Goal: Transaction & Acquisition: Purchase product/service

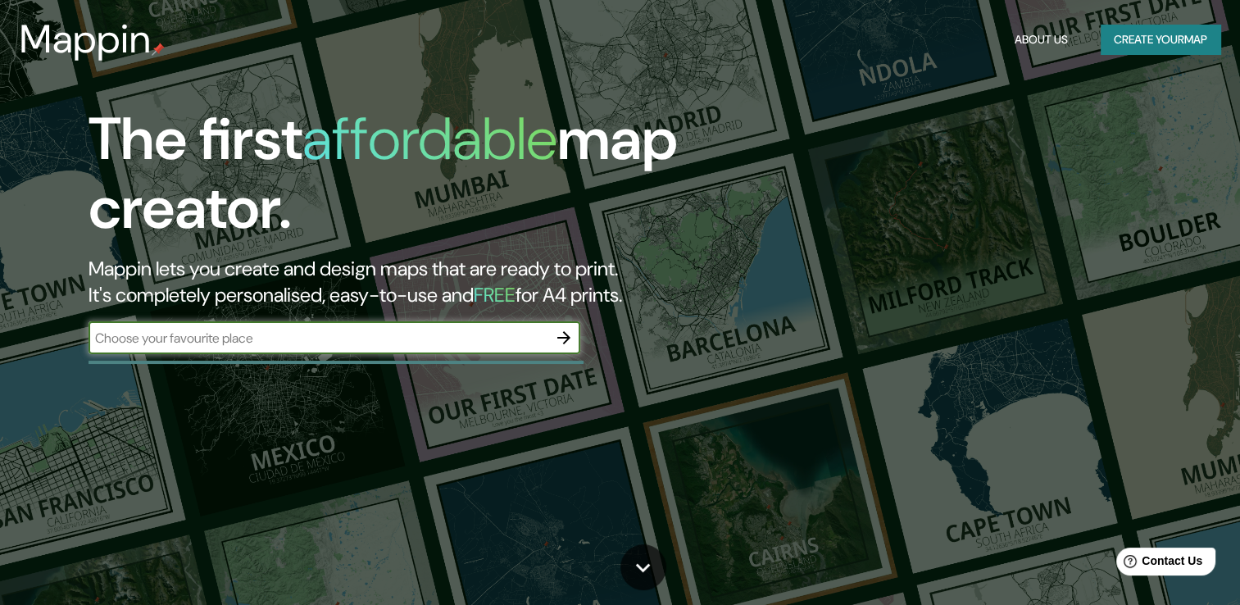
click at [229, 327] on div "​" at bounding box center [334, 337] width 492 height 33
type input "alcazares cali"
click at [565, 329] on icon "button" at bounding box center [564, 338] width 20 height 20
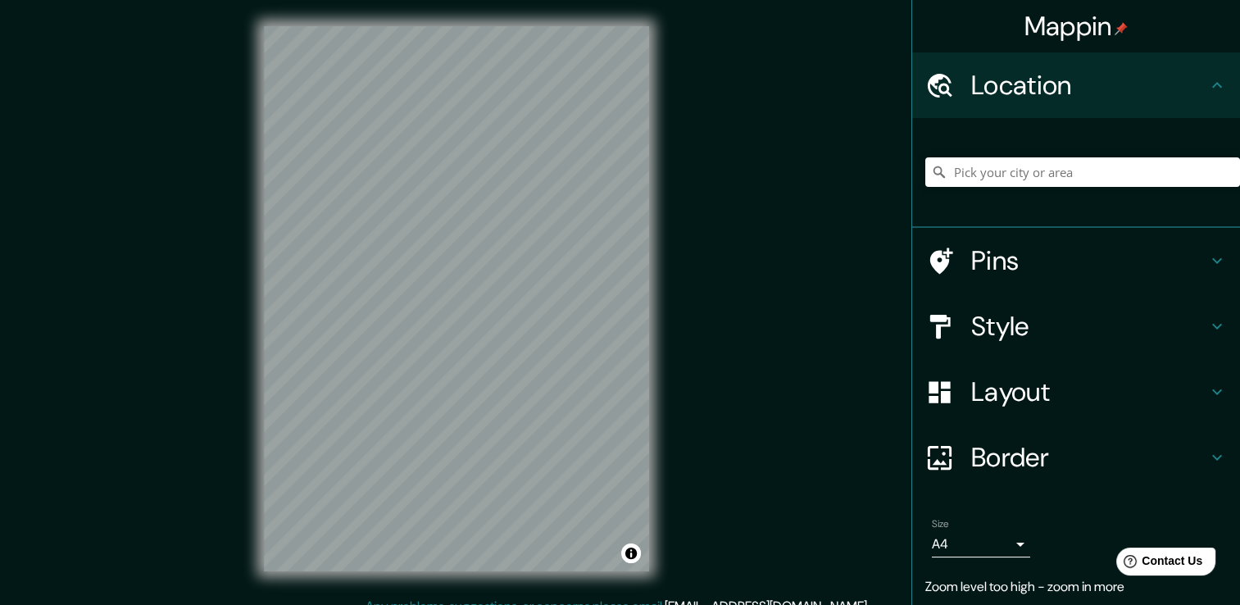
click at [700, 261] on div "Mappin Location Pins Style Layout Border Choose a border. Hint : you can make l…" at bounding box center [620, 311] width 1240 height 623
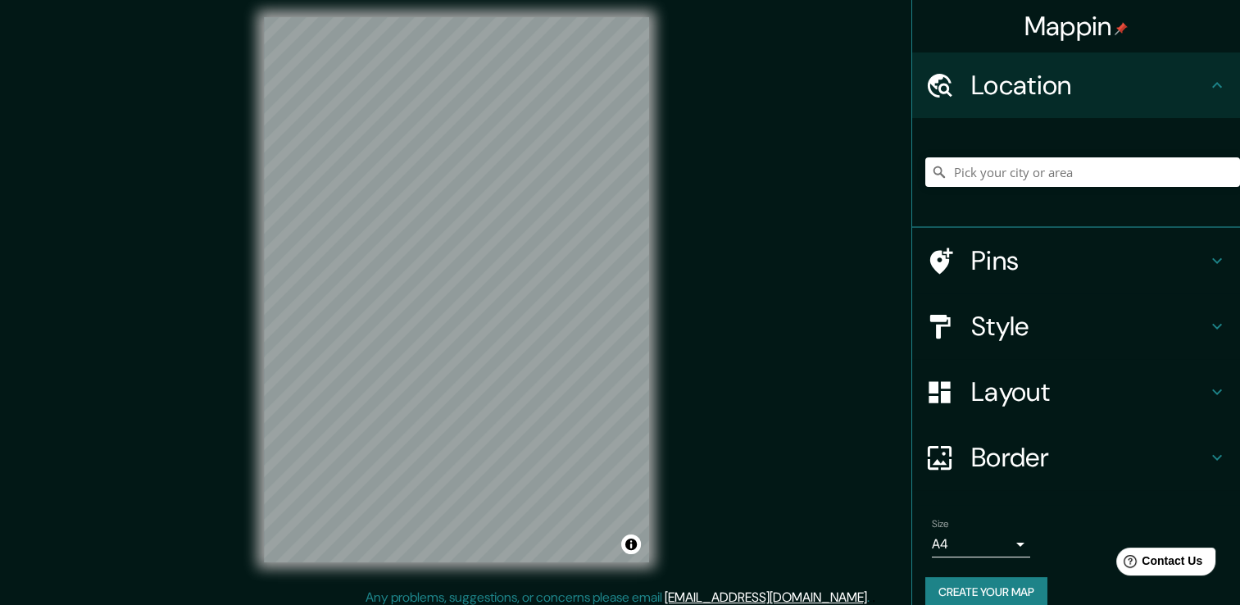
scroll to position [16, 0]
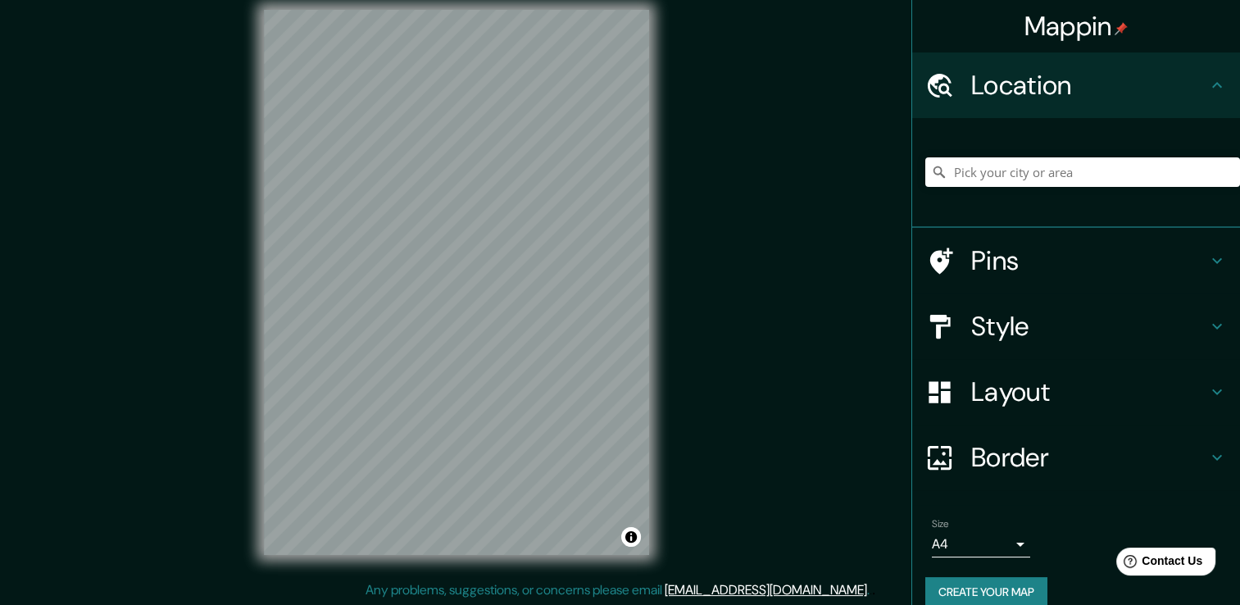
click at [1131, 303] on div "Style" at bounding box center [1076, 326] width 328 height 66
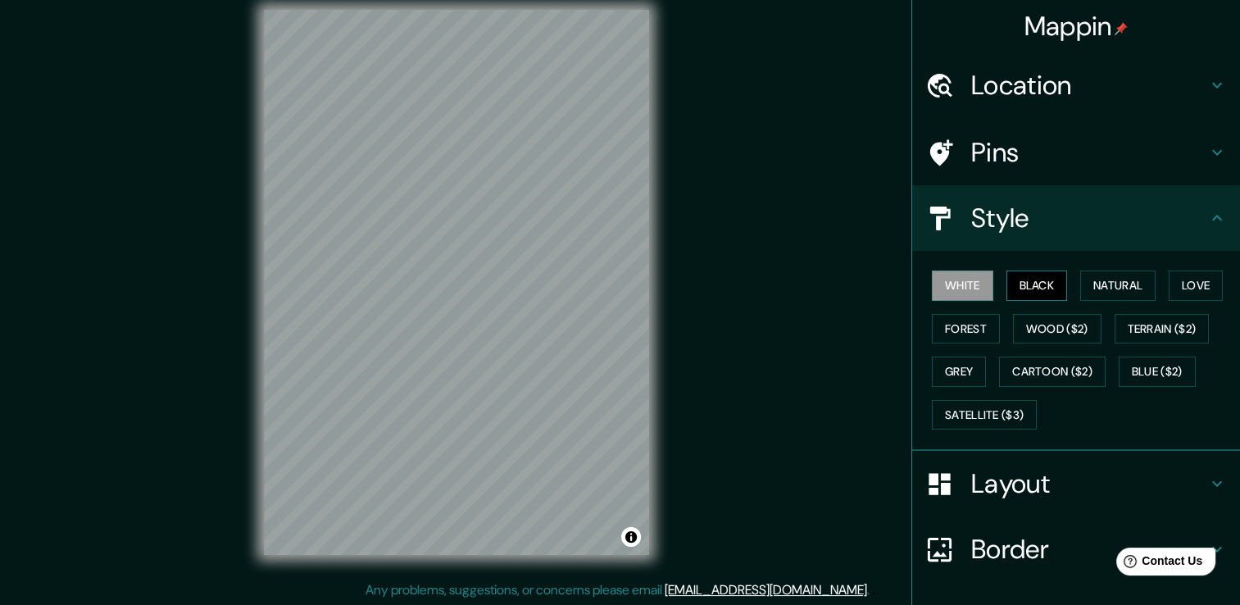
click at [1042, 292] on button "Black" at bounding box center [1036, 285] width 61 height 30
click at [1080, 284] on button "Natural" at bounding box center [1117, 285] width 75 height 30
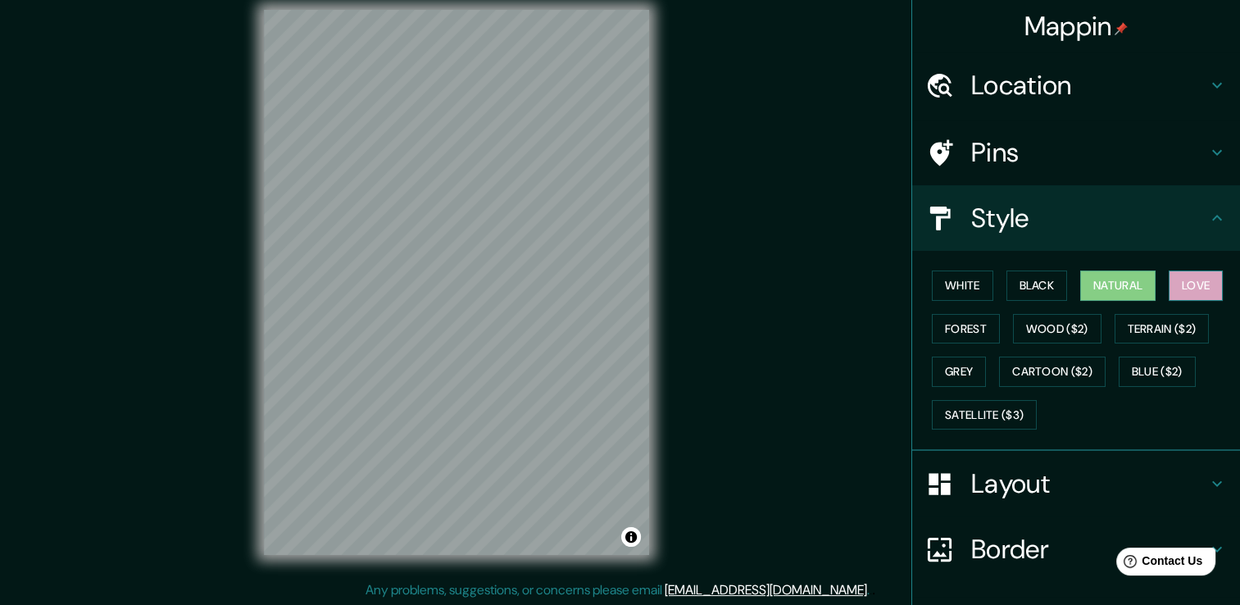
click at [1168, 290] on button "Love" at bounding box center [1195, 285] width 54 height 30
click at [1178, 326] on button "Terrain ($2)" at bounding box center [1161, 329] width 95 height 30
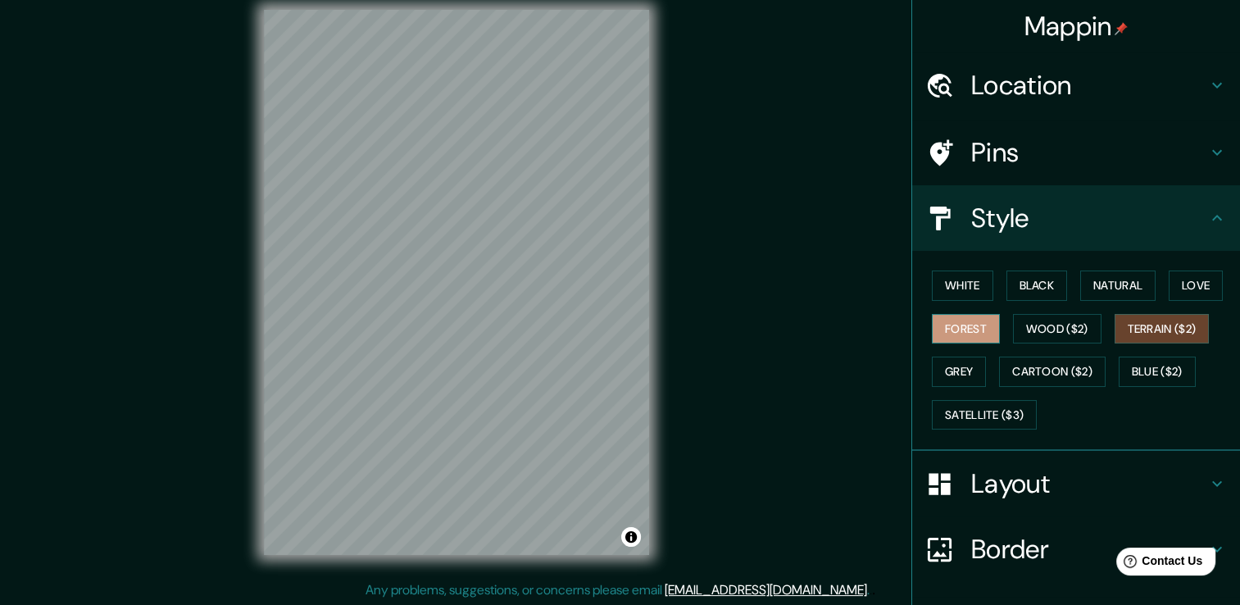
click at [967, 333] on button "Forest" at bounding box center [966, 329] width 68 height 30
click at [947, 371] on button "Grey" at bounding box center [959, 371] width 54 height 30
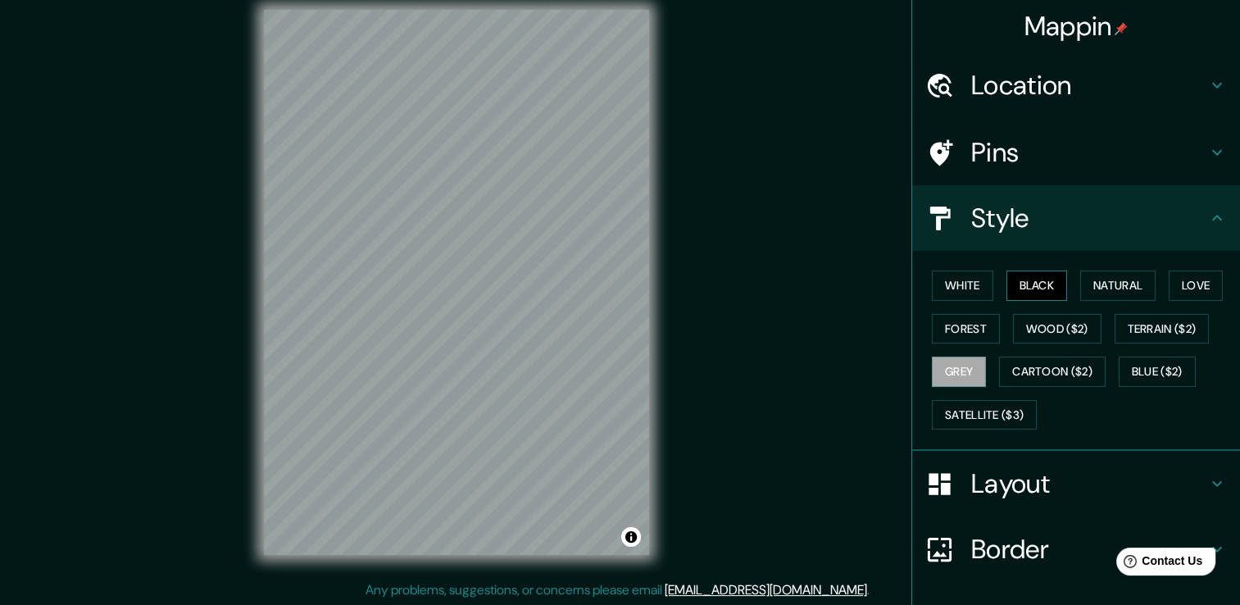
click at [1046, 290] on button "Black" at bounding box center [1036, 285] width 61 height 30
click at [966, 286] on button "White" at bounding box center [962, 285] width 61 height 30
click at [1016, 288] on button "Black" at bounding box center [1036, 285] width 61 height 30
click at [1087, 284] on button "Natural" at bounding box center [1117, 285] width 75 height 30
click at [955, 367] on button "Grey" at bounding box center [959, 371] width 54 height 30
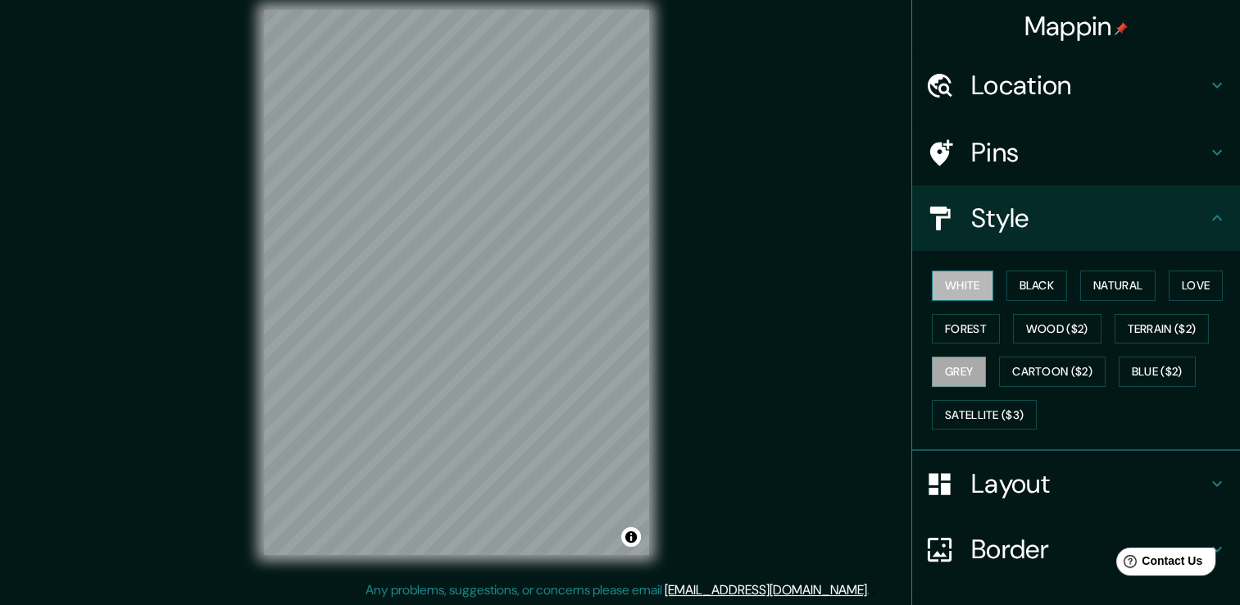
click at [968, 293] on button "White" at bounding box center [962, 285] width 61 height 30
